Goal: Navigation & Orientation: Find specific page/section

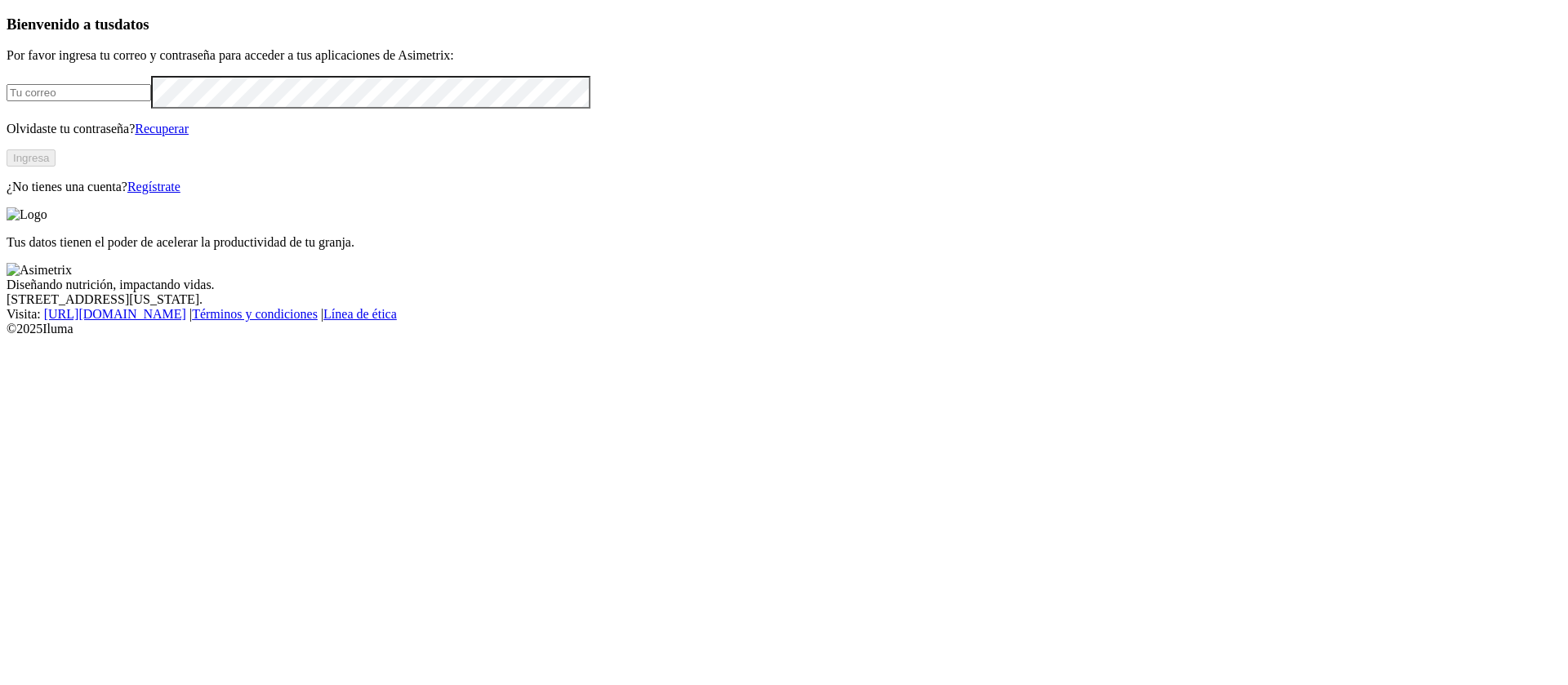
type input "[EMAIL_ADDRESS][PERSON_NAME][DOMAIN_NAME]"
click at [56, 167] on button "Ingresa" at bounding box center [31, 158] width 49 height 17
